Goal: Task Accomplishment & Management: Complete application form

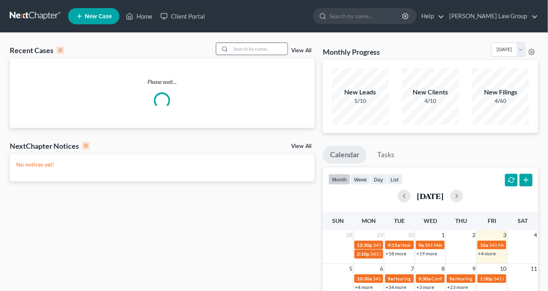
drag, startPoint x: 245, startPoint y: 48, endPoint x: 255, endPoint y: 49, distance: 9.9
click at [246, 47] on input "search" at bounding box center [259, 49] width 57 height 12
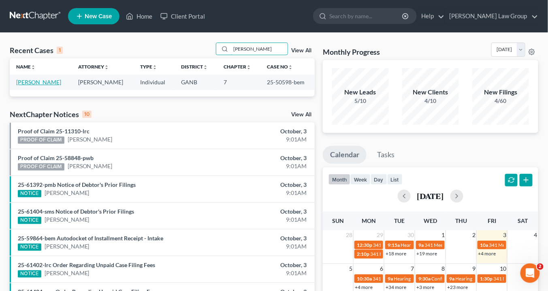
type input "[PERSON_NAME]"
click at [41, 81] on link "[PERSON_NAME]" at bounding box center [38, 82] width 45 height 7
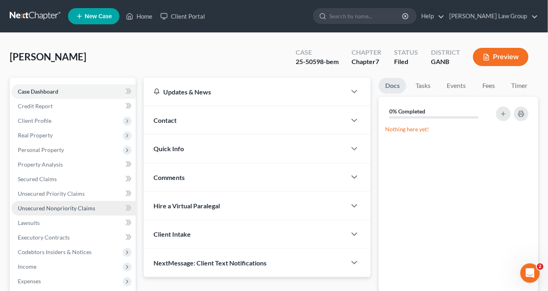
click at [46, 207] on span "Unsecured Nonpriority Claims" at bounding box center [56, 208] width 77 height 7
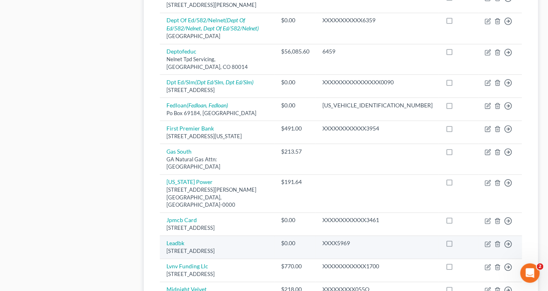
scroll to position [663, 0]
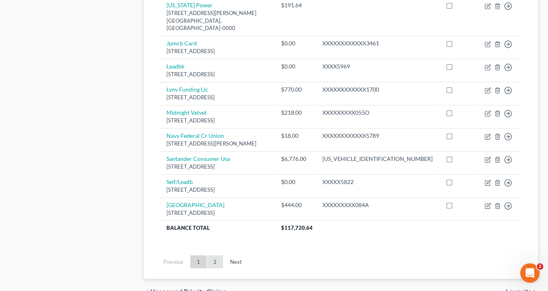
click at [215, 255] on link "2" at bounding box center [215, 261] width 16 height 13
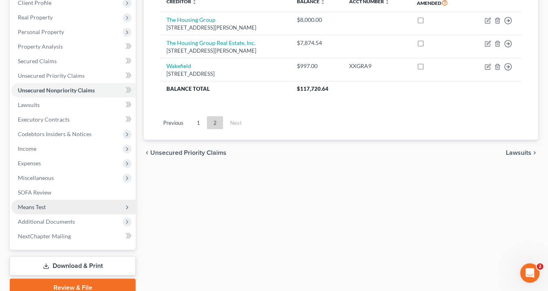
scroll to position [153, 0]
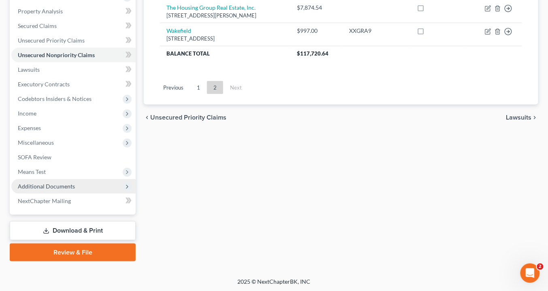
click at [67, 186] on span "Additional Documents" at bounding box center [46, 186] width 57 height 7
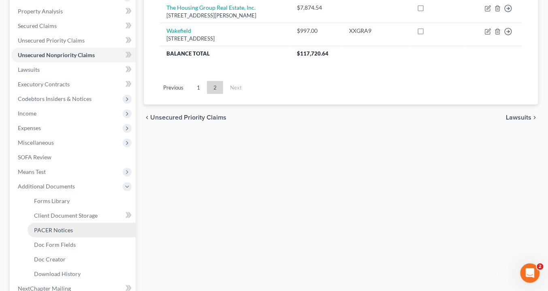
click at [64, 232] on span "PACER Notices" at bounding box center [53, 230] width 39 height 7
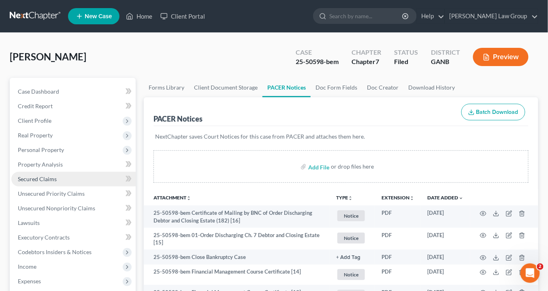
click at [30, 175] on span "Secured Claims" at bounding box center [37, 178] width 39 height 7
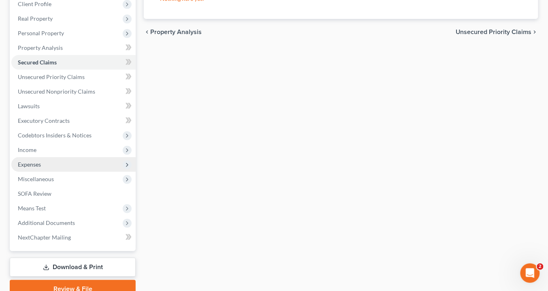
scroll to position [153, 0]
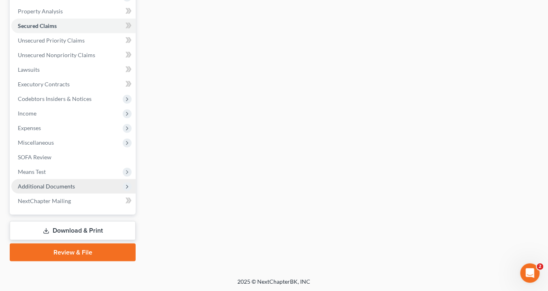
click at [79, 184] on span "Additional Documents" at bounding box center [73, 186] width 124 height 15
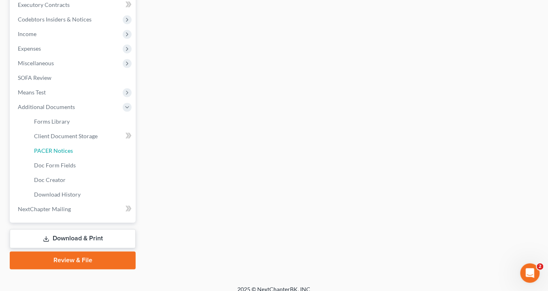
scroll to position [241, 0]
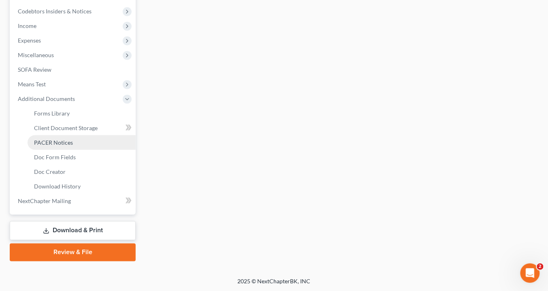
click at [73, 145] on link "PACER Notices" at bounding box center [82, 142] width 108 height 15
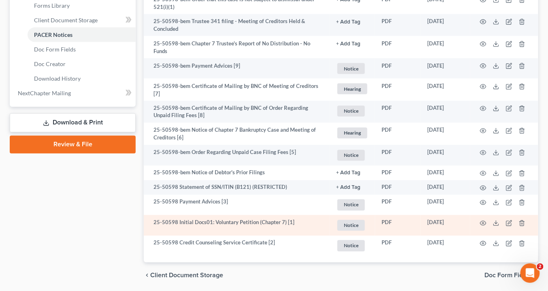
scroll to position [367, 0]
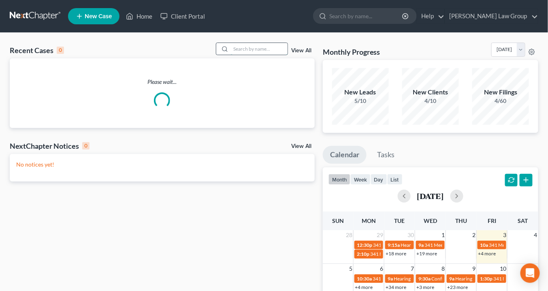
drag, startPoint x: 241, startPoint y: 48, endPoint x: 244, endPoint y: 45, distance: 4.6
click at [242, 47] on input "search" at bounding box center [259, 49] width 57 height 12
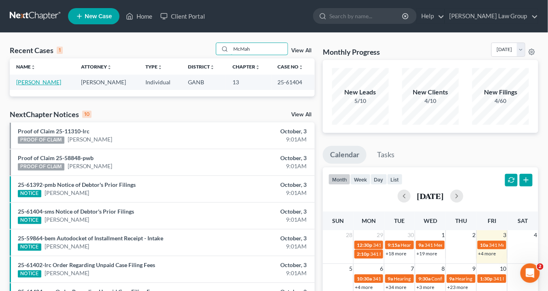
type input "McMah"
click at [30, 83] on link "[PERSON_NAME]" at bounding box center [38, 82] width 45 height 7
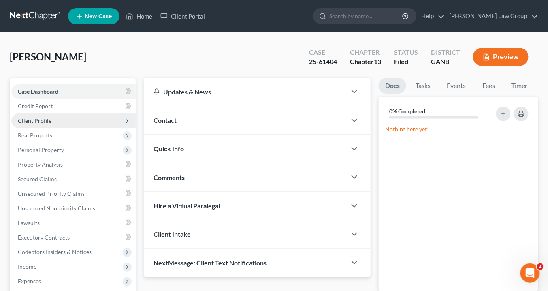
click at [43, 120] on span "Client Profile" at bounding box center [35, 120] width 34 height 7
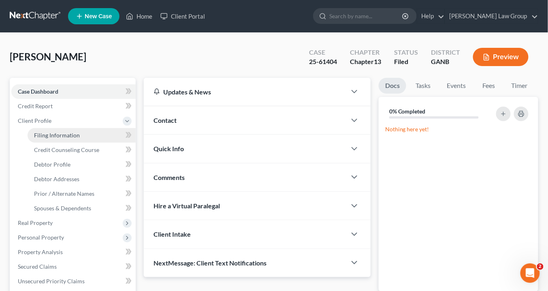
click at [41, 133] on span "Filing Information" at bounding box center [57, 135] width 46 height 7
select select "1"
select select "0"
select select "3"
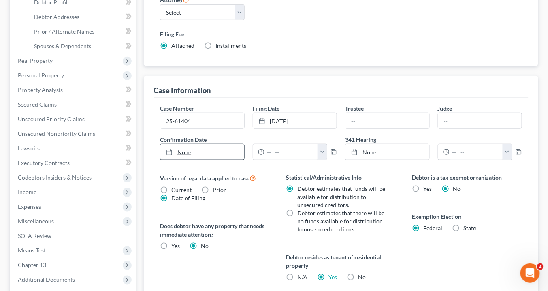
scroll to position [227, 0]
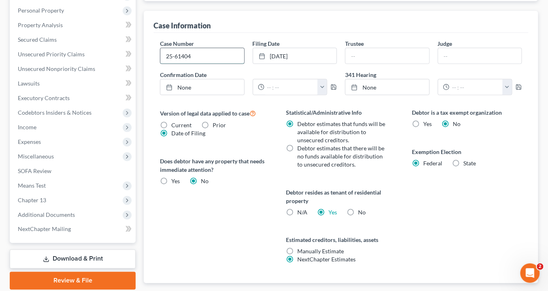
click at [199, 50] on input "25-61404" at bounding box center [201, 55] width 83 height 15
type input "25-61404-sms"
click at [355, 49] on input "text" at bounding box center [387, 55] width 83 height 15
type input "K. Edward Safir"
click at [462, 55] on input "text" at bounding box center [480, 55] width 83 height 15
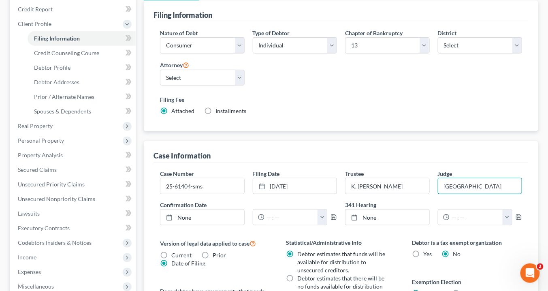
scroll to position [0, 0]
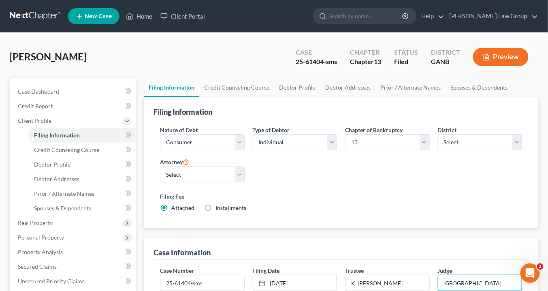
type input "ATLANTA"
